Goal: Book appointment/travel/reservation

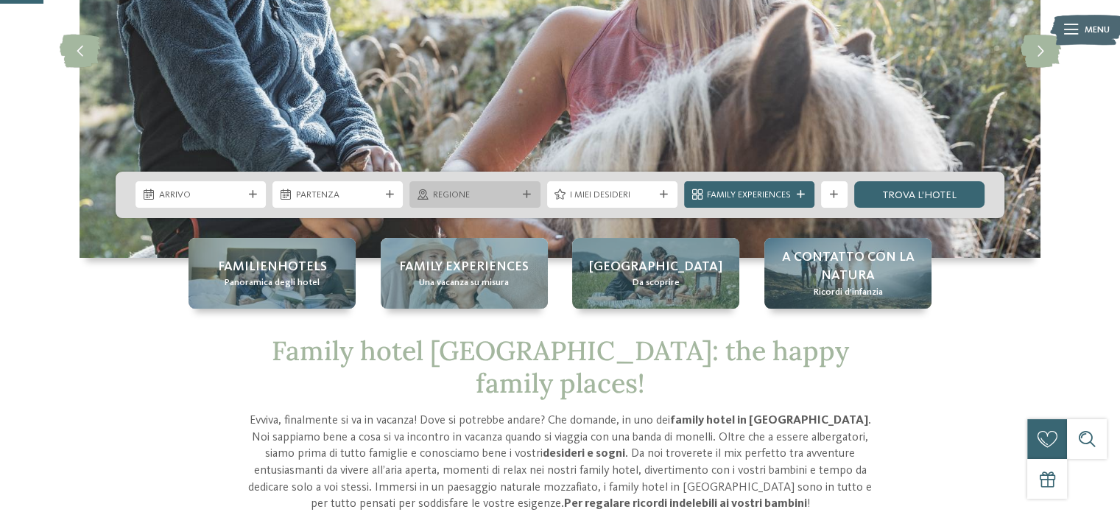
click at [479, 190] on span "Regione" at bounding box center [475, 195] width 84 height 13
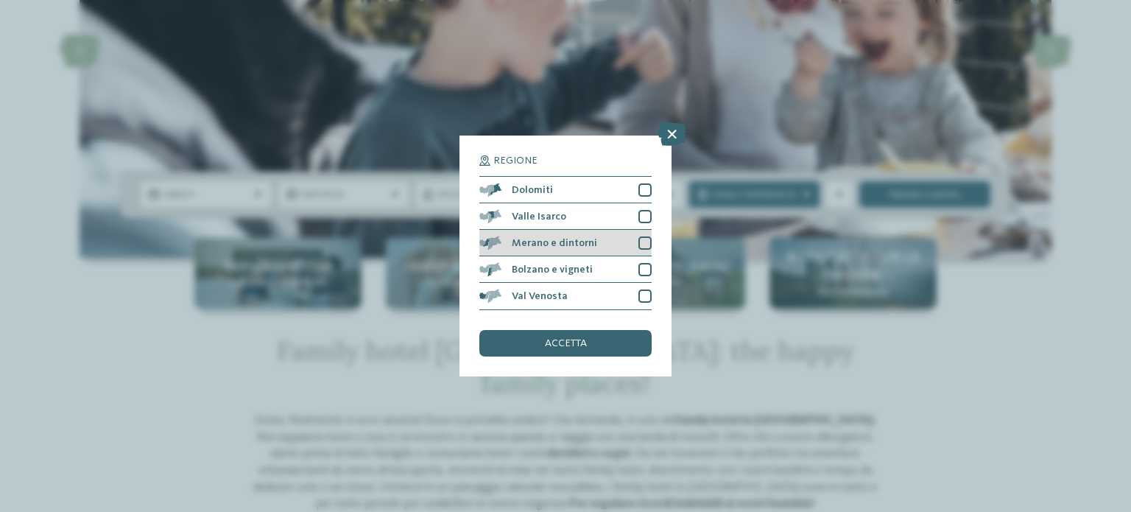
click at [645, 237] on div at bounding box center [645, 242] width 13 height 13
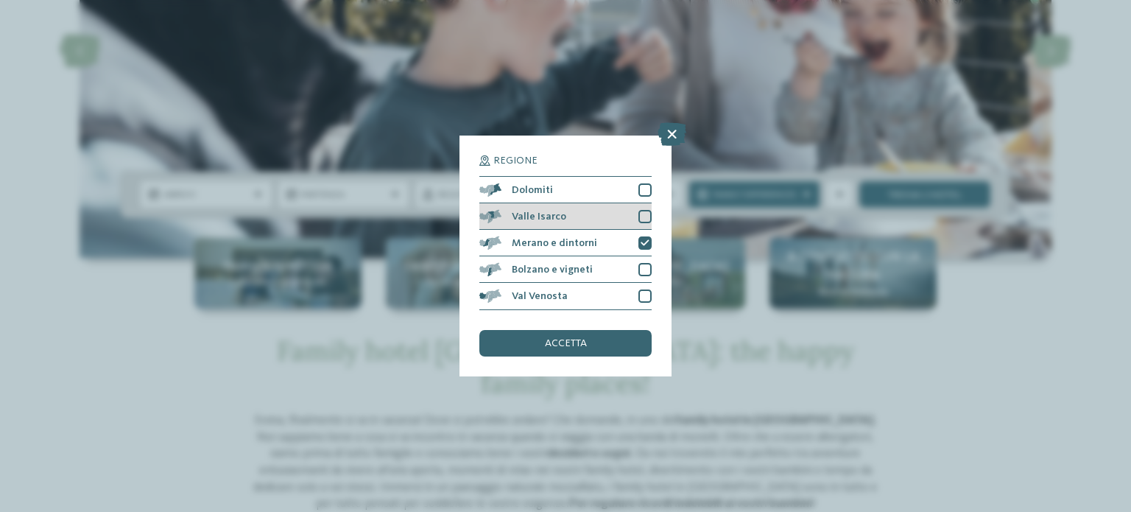
click at [645, 214] on div at bounding box center [645, 216] width 13 height 13
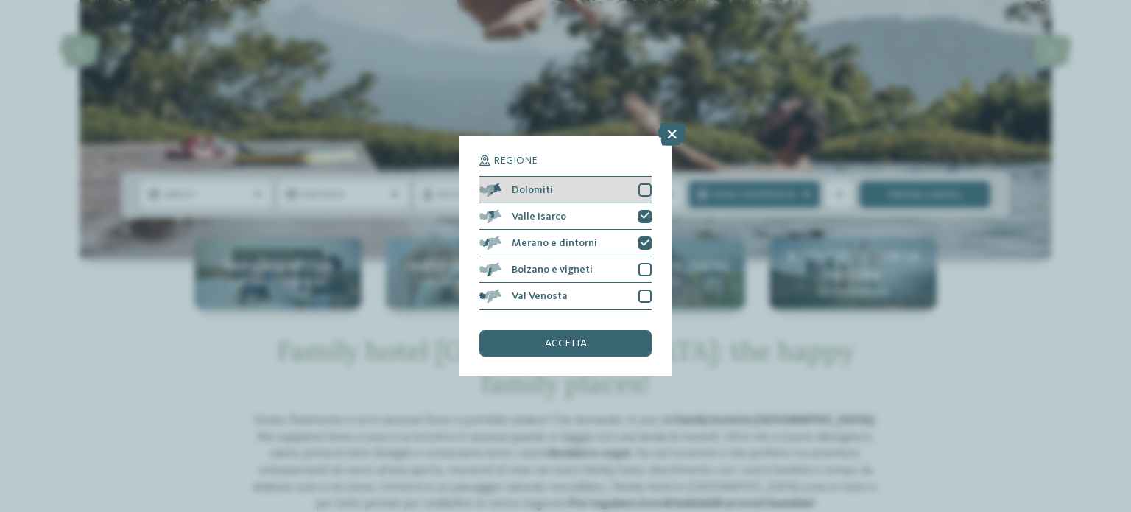
click at [648, 182] on div "Dolomiti" at bounding box center [566, 190] width 172 height 27
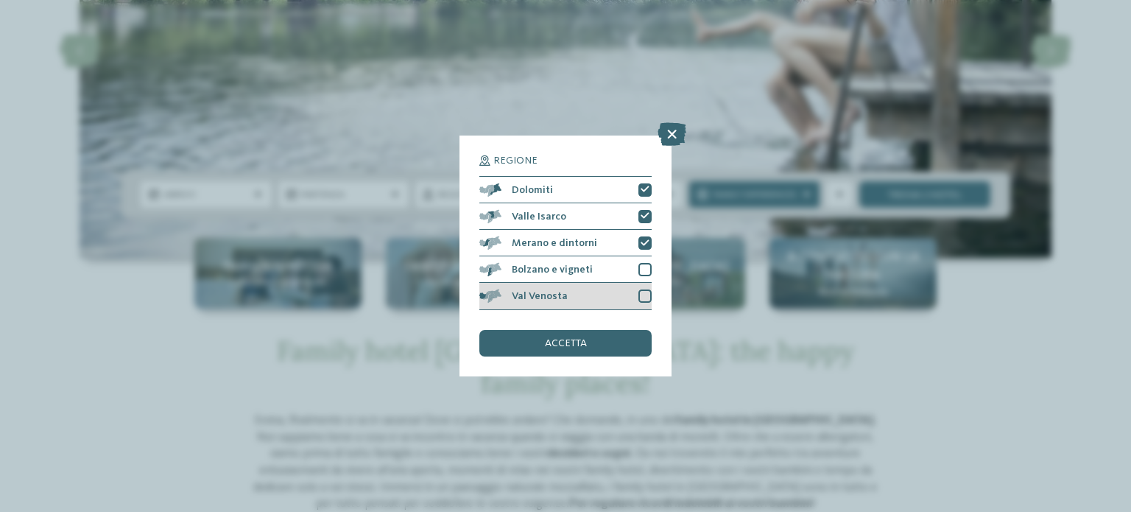
click at [645, 303] on div "Val Venosta" at bounding box center [566, 296] width 172 height 27
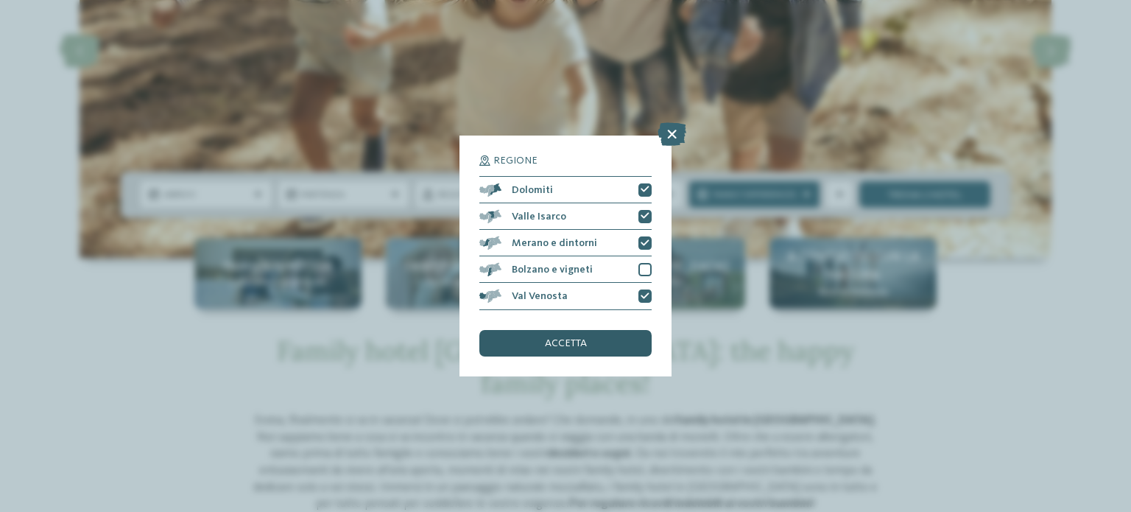
click at [595, 350] on div "accetta" at bounding box center [566, 343] width 172 height 27
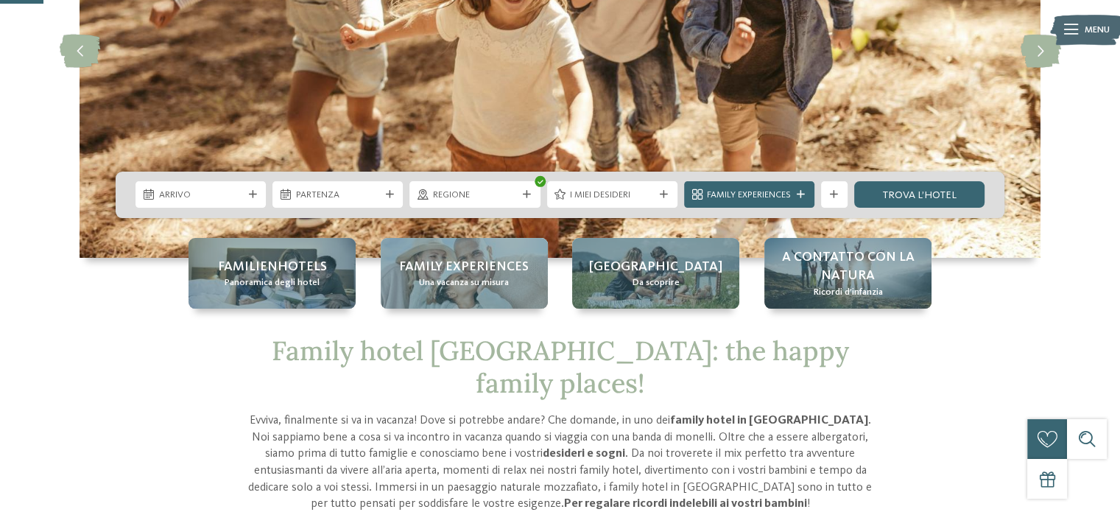
click at [337, 200] on span "Partenza" at bounding box center [338, 195] width 84 height 13
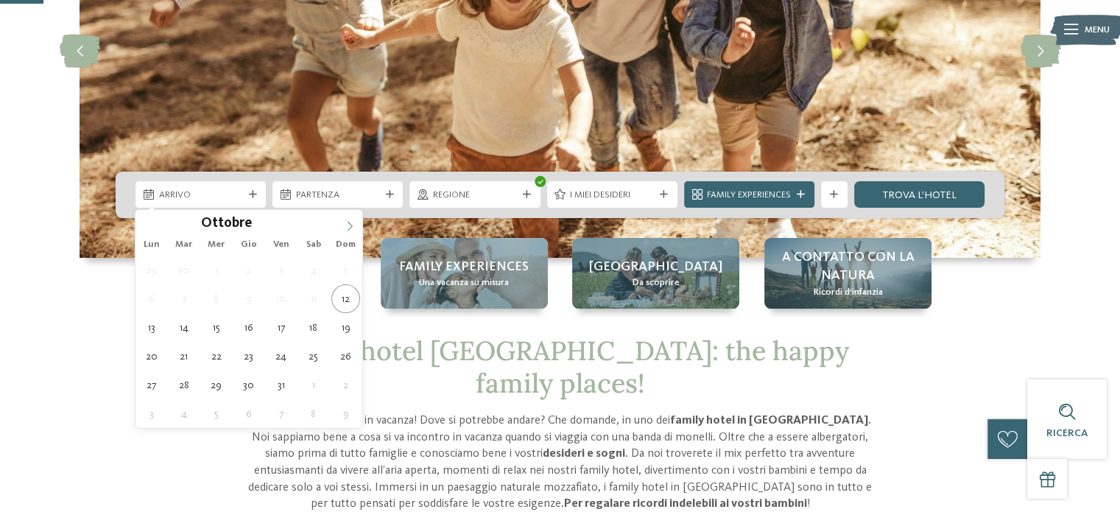
click at [345, 229] on icon at bounding box center [350, 226] width 10 height 10
type input "****"
click at [345, 229] on icon at bounding box center [350, 226] width 10 height 10
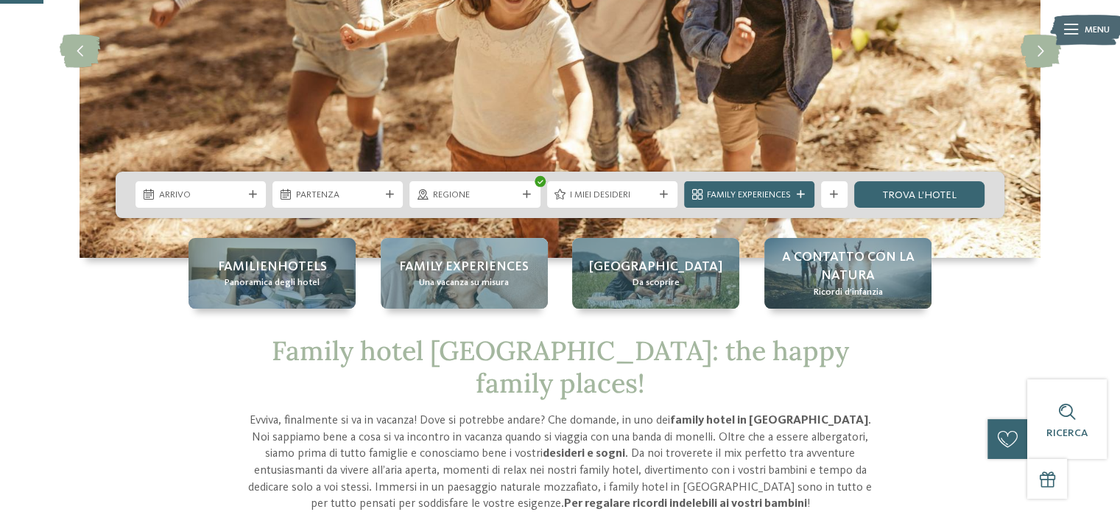
click at [334, 219] on div at bounding box center [334, 219] width 0 height 0
click at [344, 229] on img at bounding box center [560, 51] width 961 height 412
click at [253, 199] on div "Arrivo" at bounding box center [201, 194] width 130 height 27
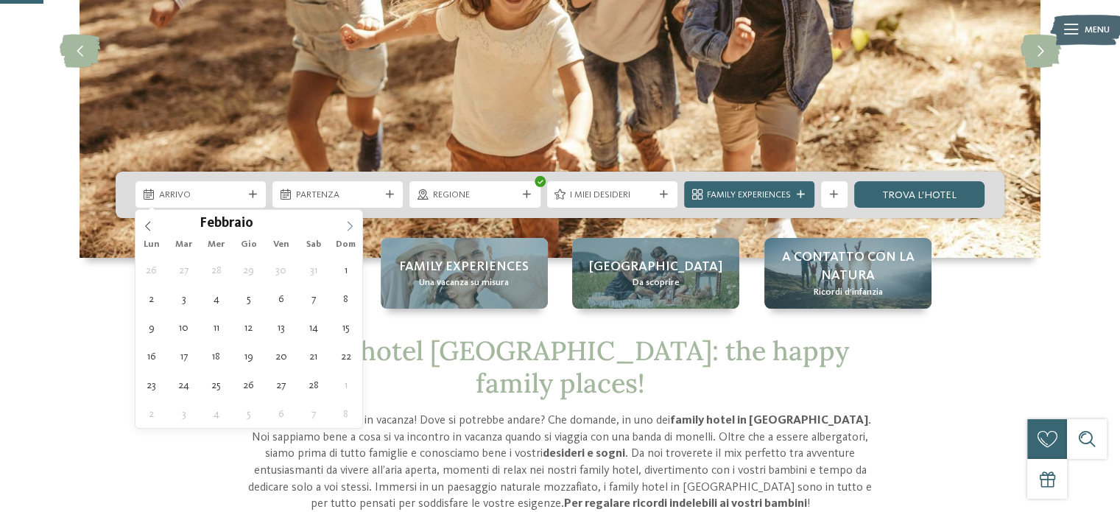
click at [345, 226] on icon at bounding box center [350, 226] width 10 height 10
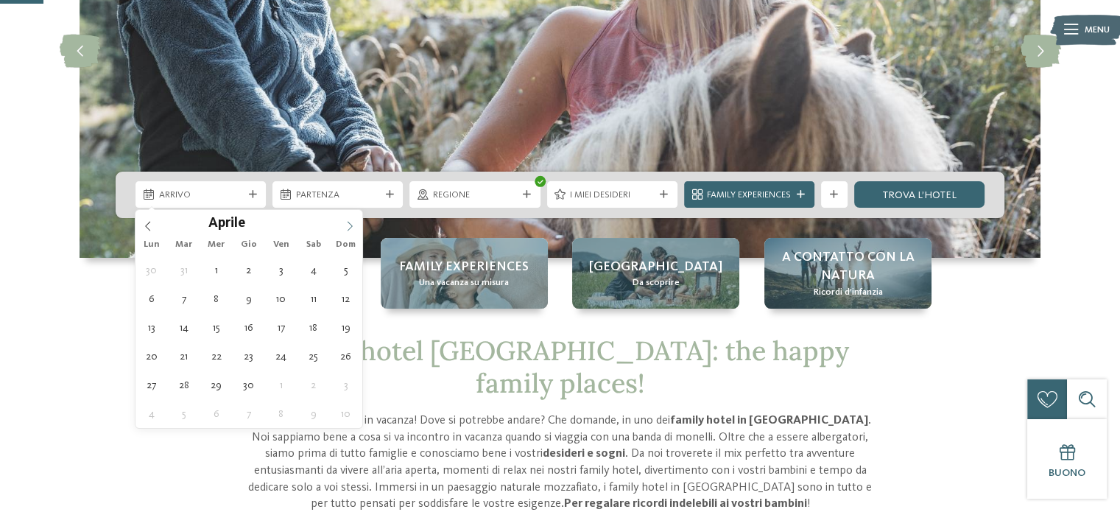
click at [353, 221] on icon at bounding box center [350, 226] width 10 height 10
click at [348, 222] on icon at bounding box center [350, 226] width 10 height 10
click at [338, 219] on div at bounding box center [338, 219] width 0 height 0
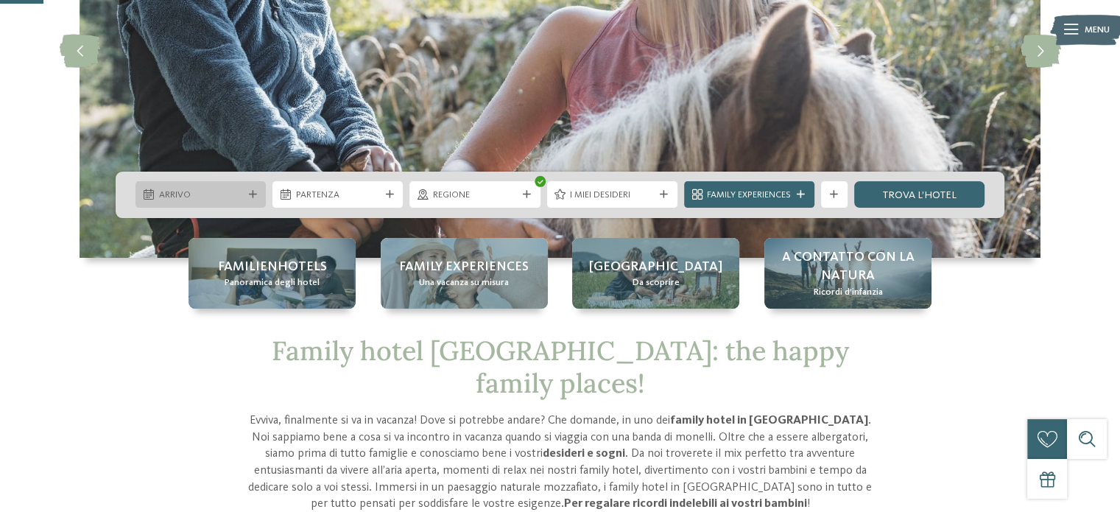
click at [242, 195] on span "Arrivo" at bounding box center [201, 195] width 84 height 13
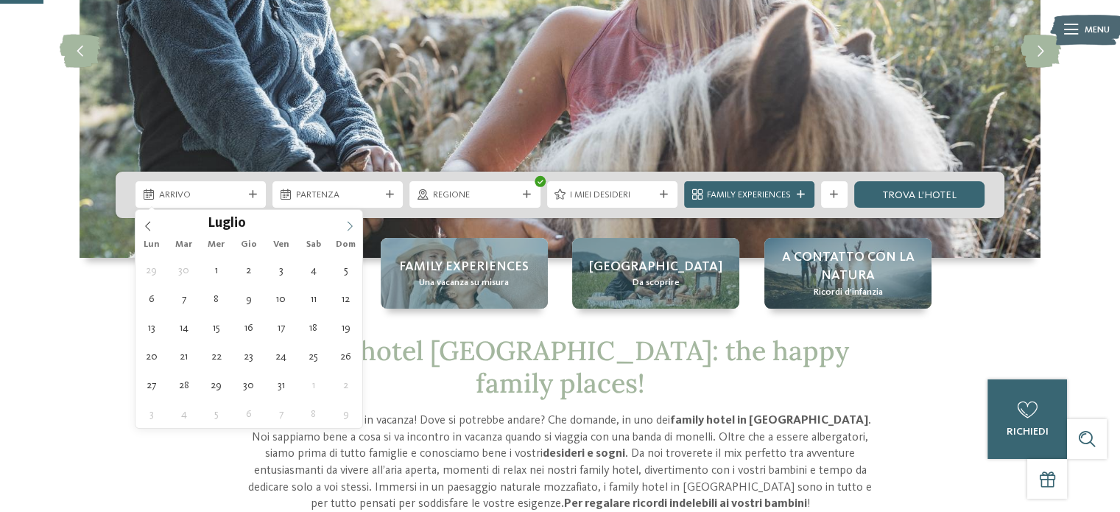
click at [348, 222] on icon at bounding box center [350, 226] width 10 height 10
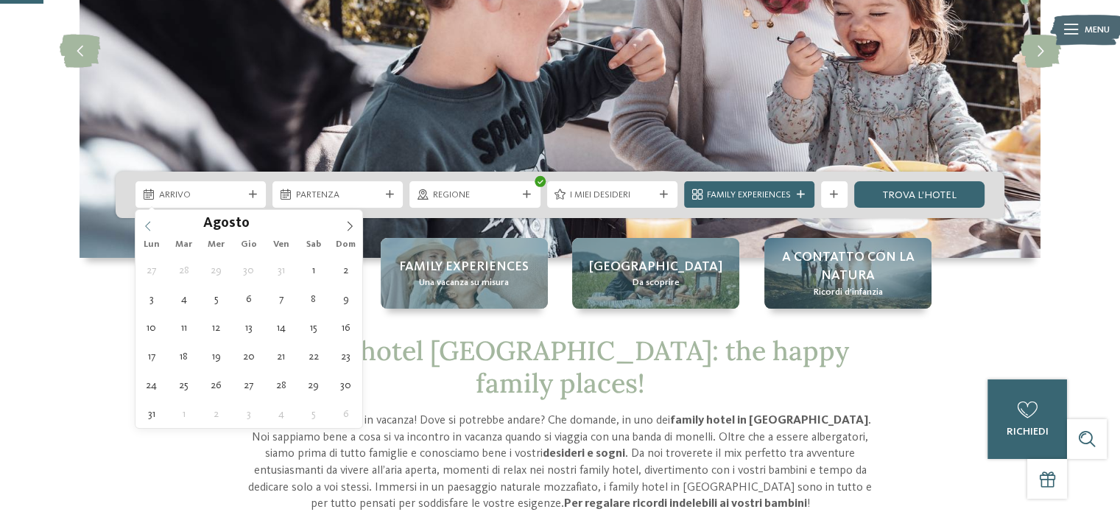
click at [147, 226] on icon at bounding box center [148, 226] width 10 height 10
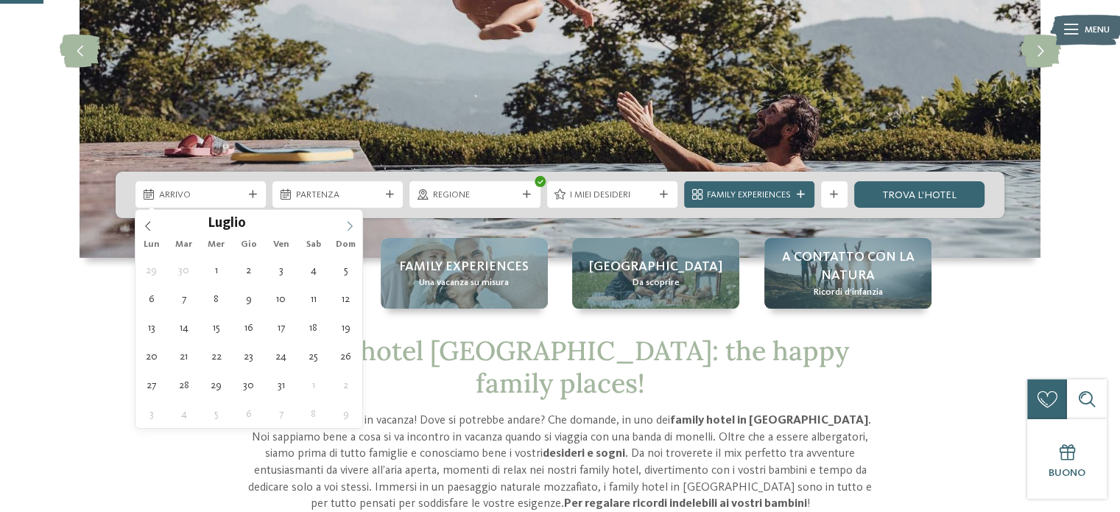
click at [345, 230] on icon at bounding box center [350, 226] width 10 height 10
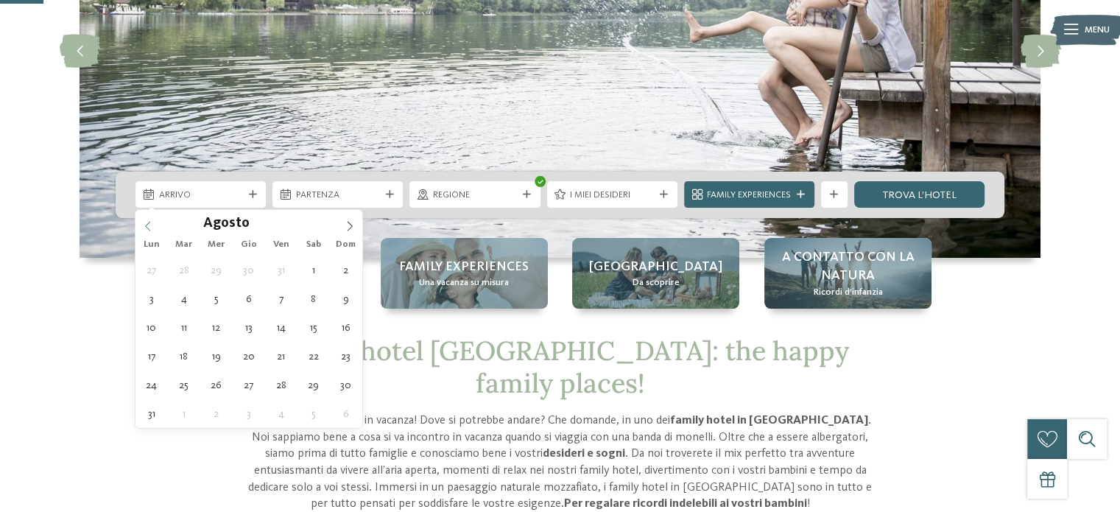
click at [147, 221] on icon at bounding box center [148, 226] width 10 height 10
type div "30.07.2026"
type input "****"
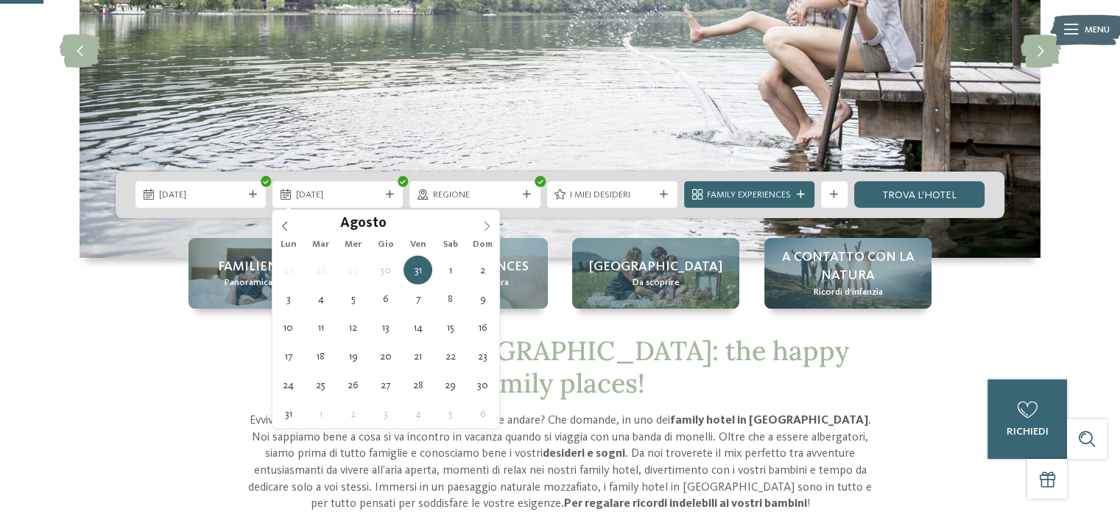
click at [485, 223] on icon at bounding box center [487, 226] width 10 height 10
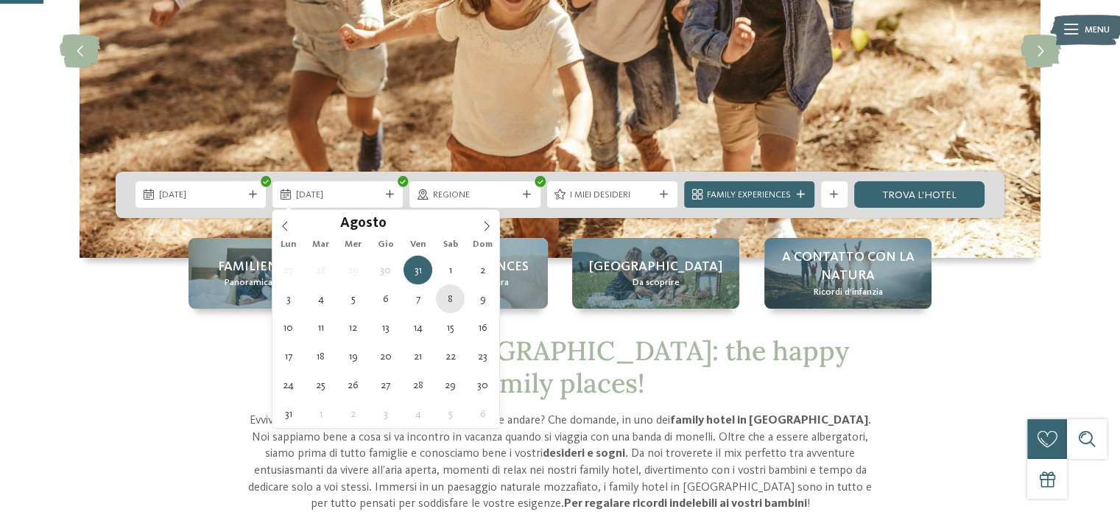
type div "08.08.2026"
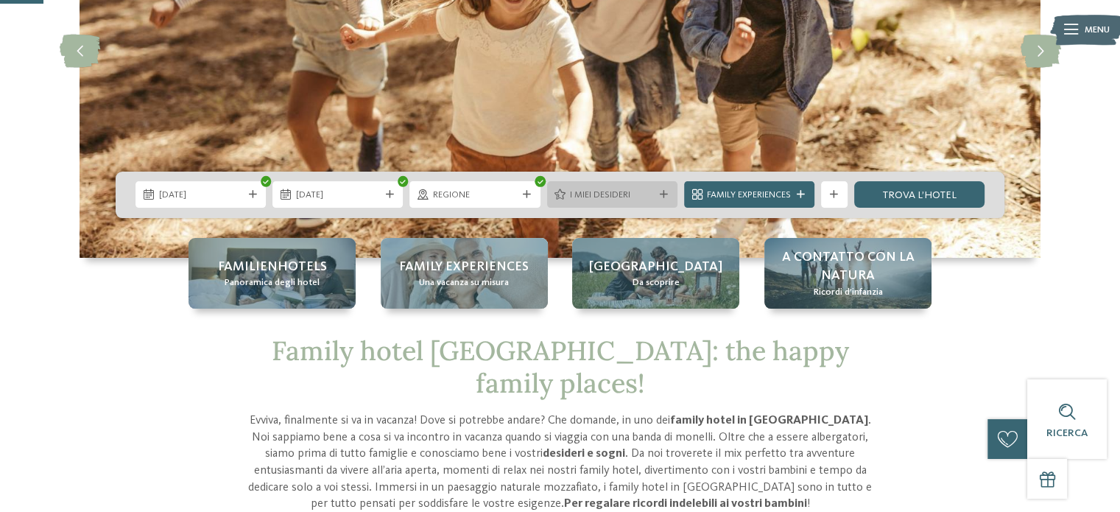
click at [644, 191] on span "I miei desideri" at bounding box center [612, 195] width 84 height 13
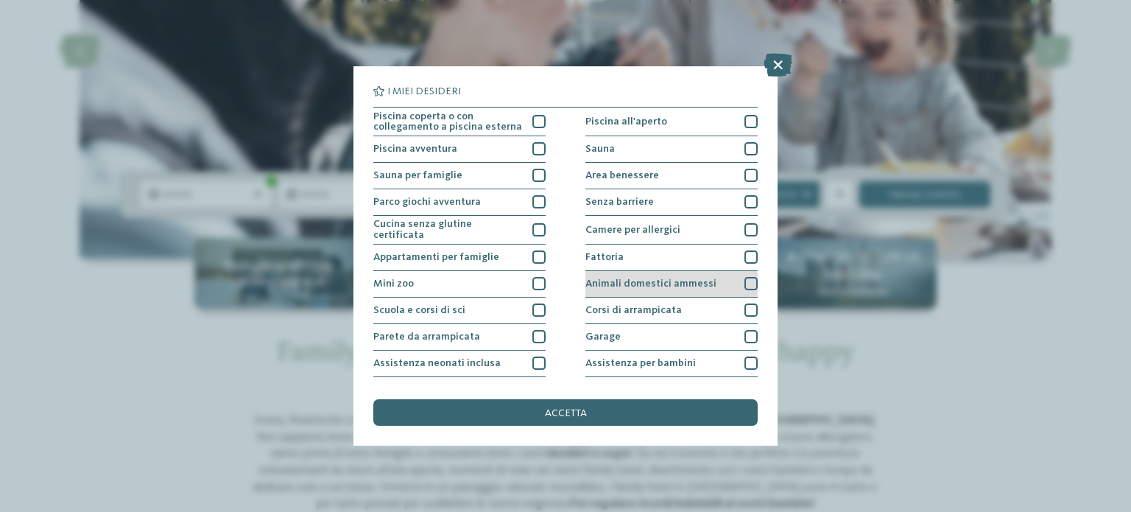
click at [629, 279] on span "Animali domestici ammessi" at bounding box center [651, 283] width 131 height 10
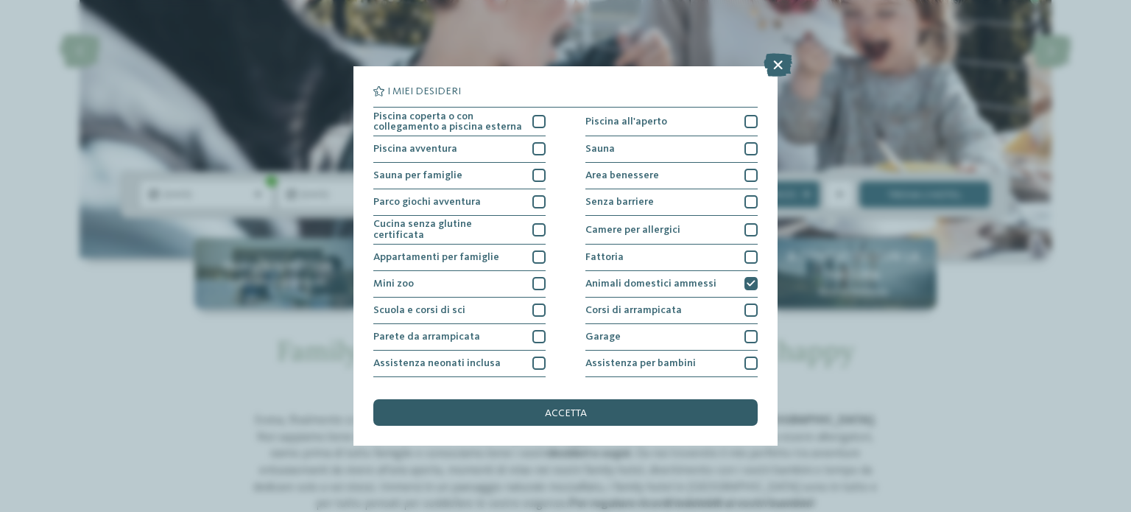
click at [612, 410] on div "accetta" at bounding box center [565, 412] width 385 height 27
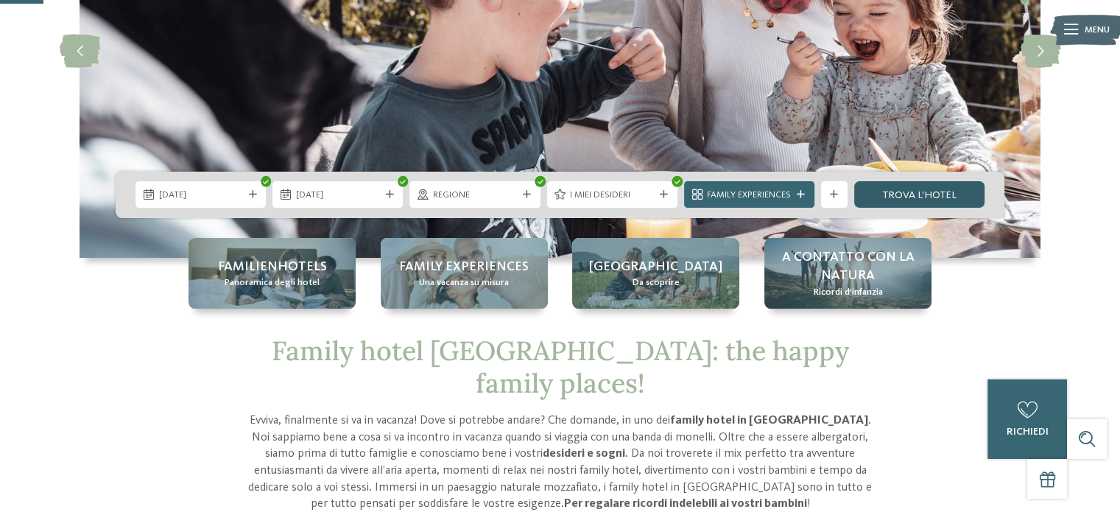
click at [904, 199] on link "trova l’hotel" at bounding box center [919, 194] width 130 height 27
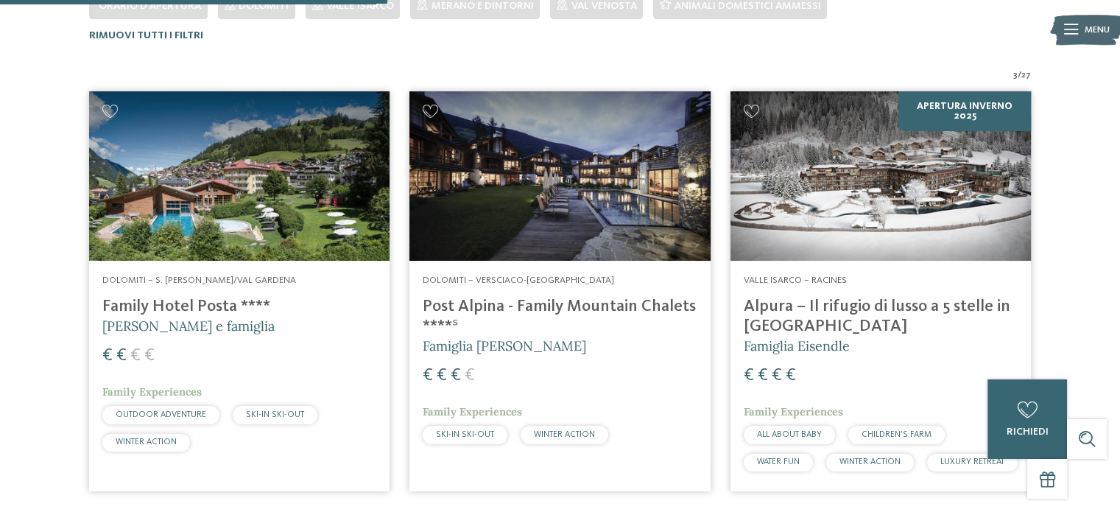
click at [1093, 217] on div "3 / 27 Dolomiti – S. Cristina/Val Gardena Family Hotel Posta **** Elisabeth Plo…" at bounding box center [560, 285] width 1101 height 433
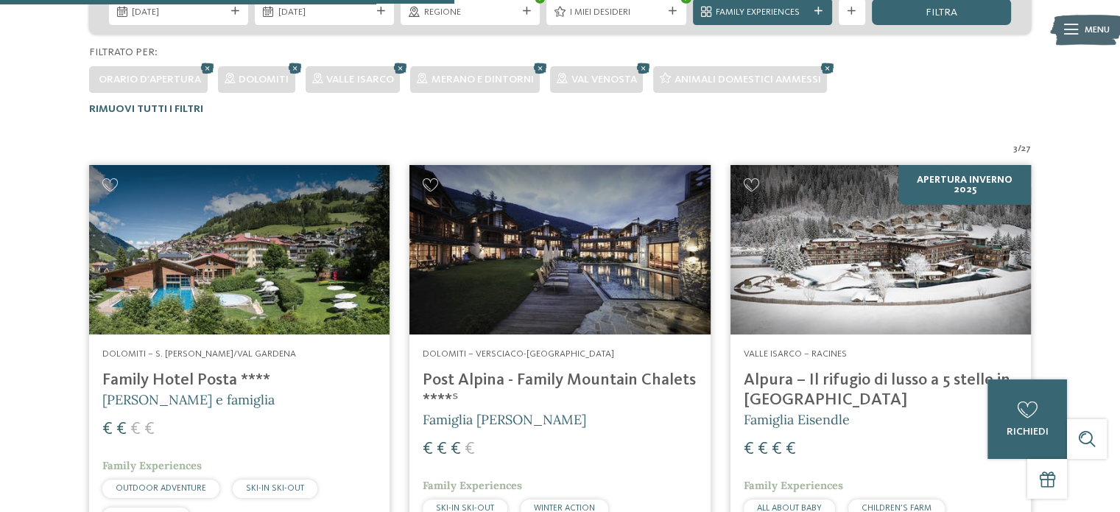
scroll to position [500, 0]
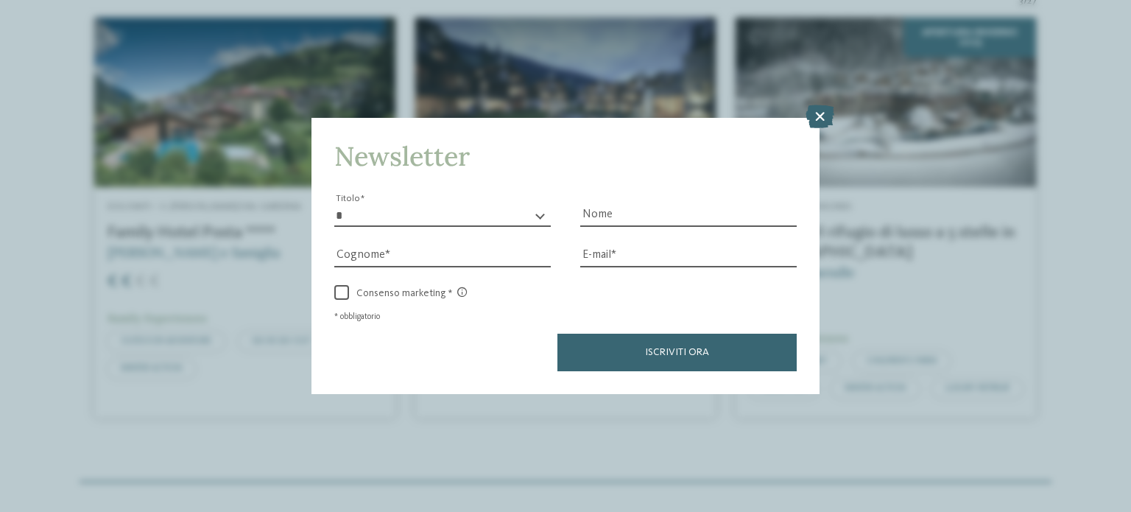
click at [211, 176] on div "Newsletter * ****** ******* ******** ****** Titolo Nome Cognome Fax" at bounding box center [565, 256] width 1131 height 512
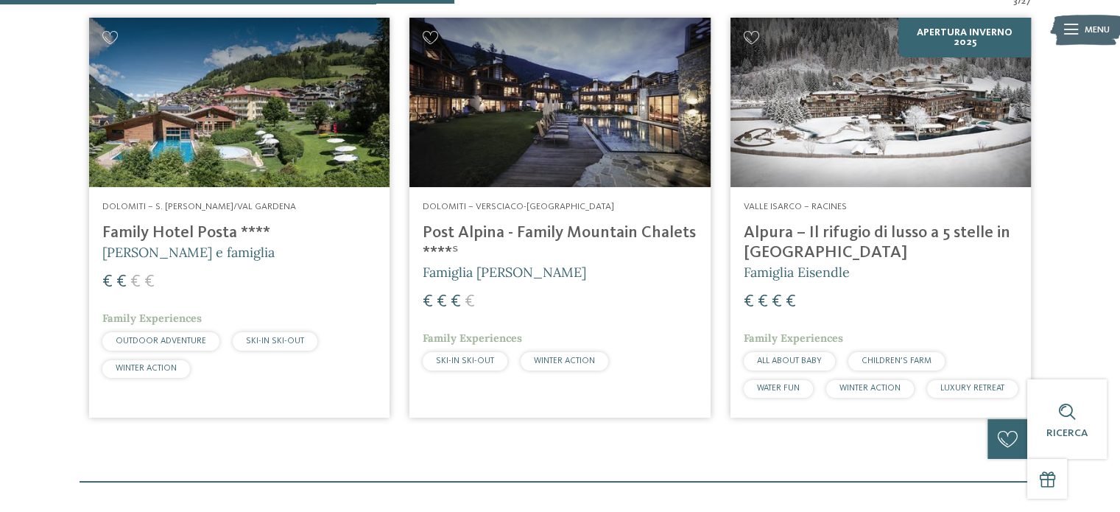
click at [247, 141] on img at bounding box center [239, 102] width 301 height 169
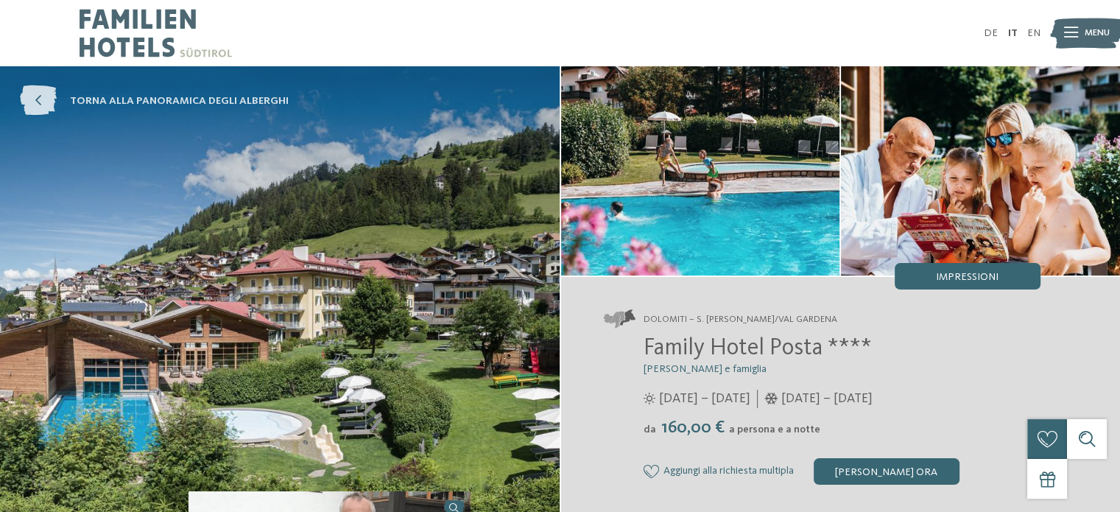
click at [43, 100] on icon at bounding box center [38, 101] width 37 height 30
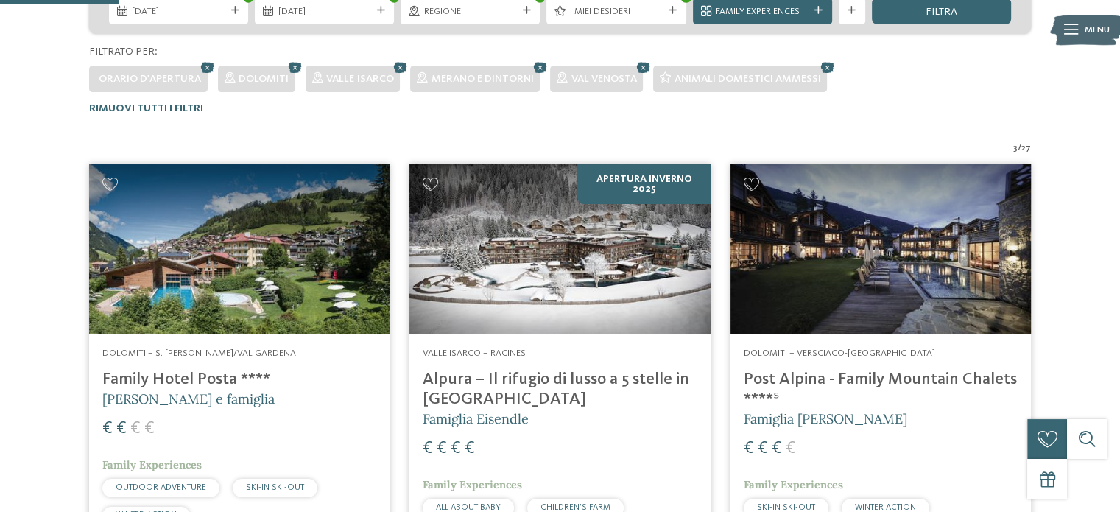
scroll to position [131, 0]
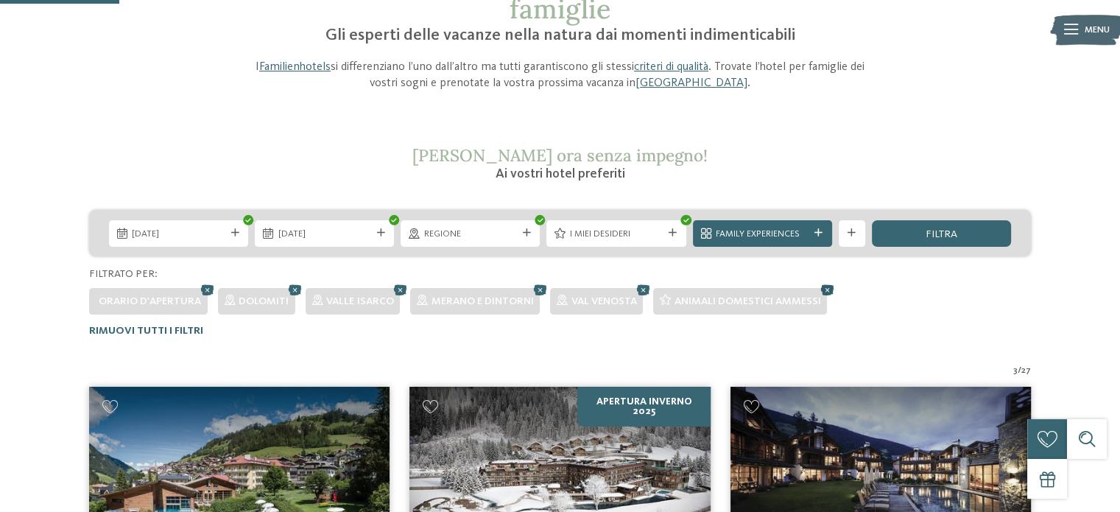
click at [828, 290] on icon at bounding box center [828, 290] width 20 height 18
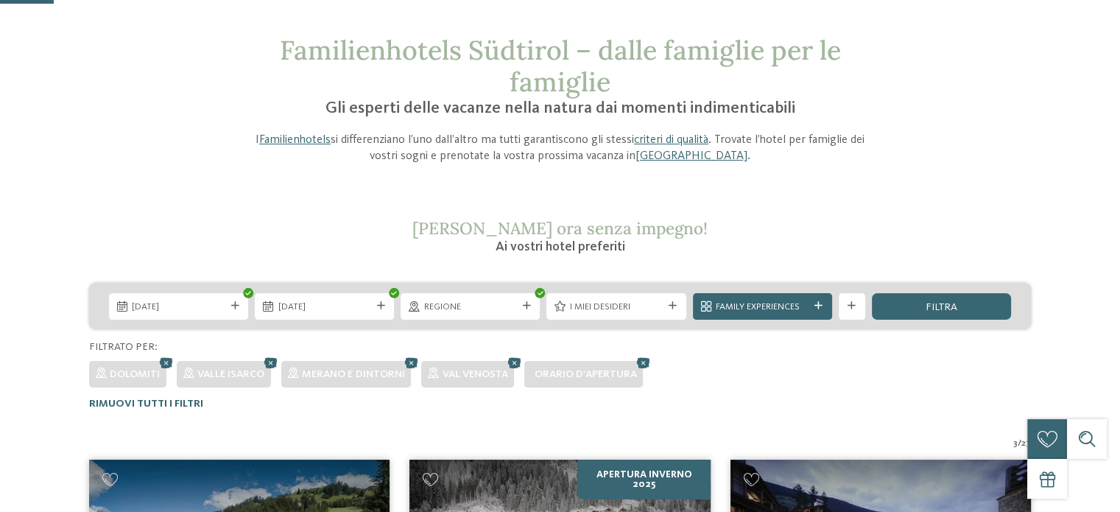
scroll to position [132, 0]
